Goal: Transaction & Acquisition: Subscribe to service/newsletter

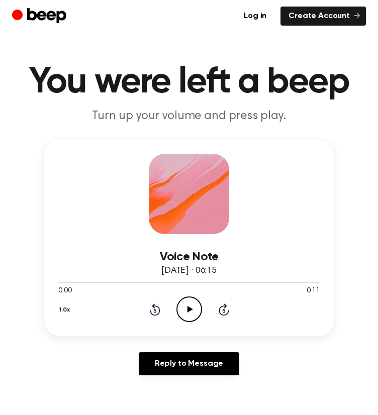
click at [182, 310] on icon "Play Audio" at bounding box center [189, 309] width 26 height 26
click at [182, 310] on icon "Pause Audio" at bounding box center [189, 309] width 26 height 26
click at [261, 14] on link "Log in" at bounding box center [255, 16] width 39 height 19
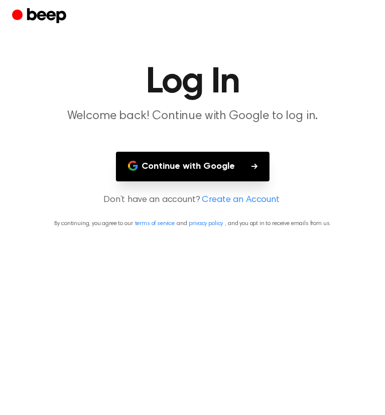
click at [231, 169] on button "Continue with Google" at bounding box center [193, 167] width 154 height 30
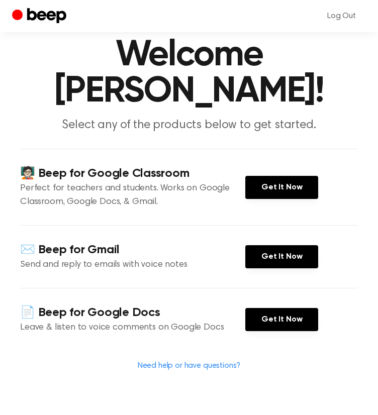
scroll to position [50, 0]
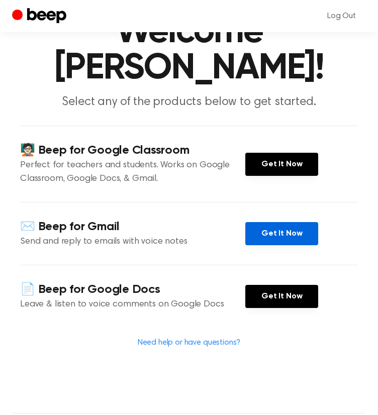
click at [285, 235] on link "Get It Now" at bounding box center [281, 233] width 73 height 23
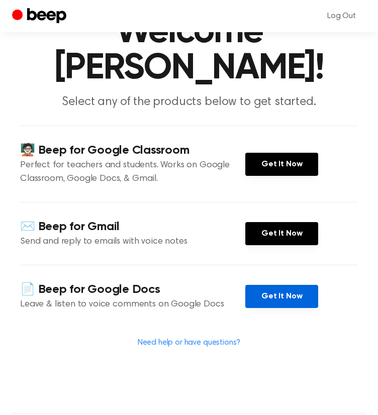
click at [297, 290] on link "Get It Now" at bounding box center [281, 296] width 73 height 23
